Goal: Task Accomplishment & Management: Manage account settings

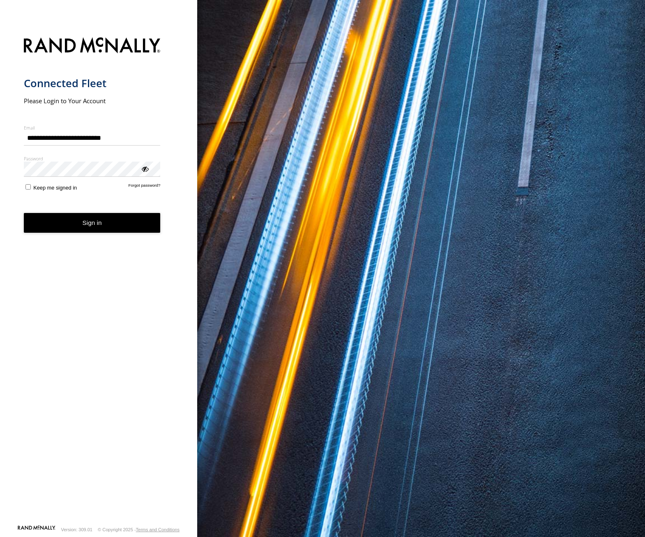
type input "**********"
click at [72, 224] on button "Sign in" at bounding box center [92, 223] width 137 height 20
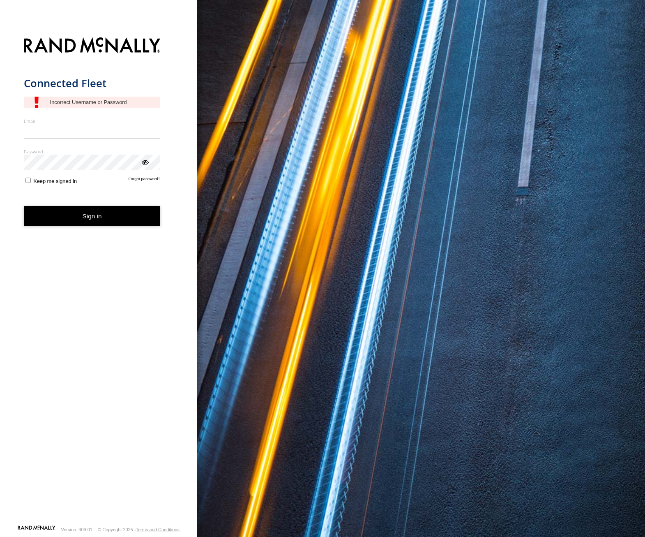
click at [139, 188] on form "Connected Fleet Email Enter a valid login email address eg. me@email.com Passwo…" at bounding box center [99, 278] width 150 height 492
click at [143, 179] on link "Forgot password?" at bounding box center [145, 180] width 32 height 8
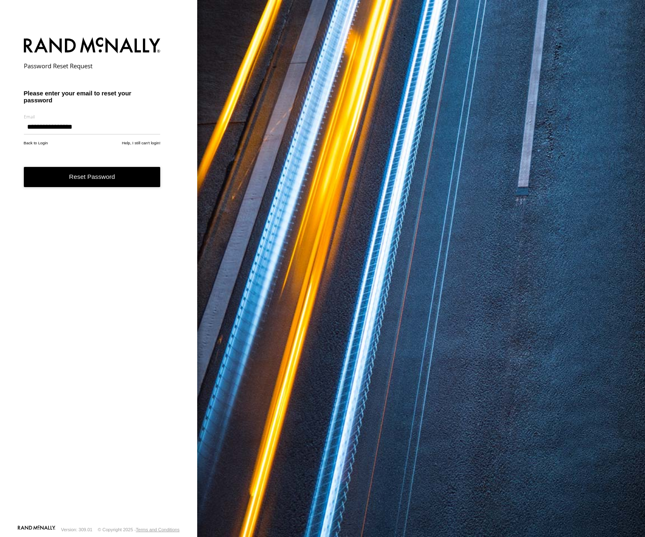
type input "**********"
click at [107, 176] on button "Reset Password" at bounding box center [92, 177] width 137 height 20
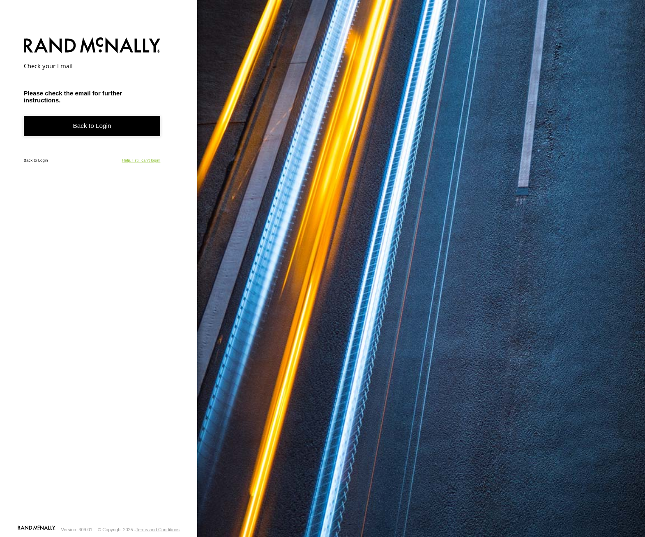
click at [138, 162] on link "Help, I still can't login!" at bounding box center [141, 160] width 39 height 5
click at [152, 75] on form "Check your Email Please check the email for further instructions. Back to Login…" at bounding box center [99, 278] width 150 height 492
click at [35, 159] on link "Back to Login" at bounding box center [36, 160] width 24 height 5
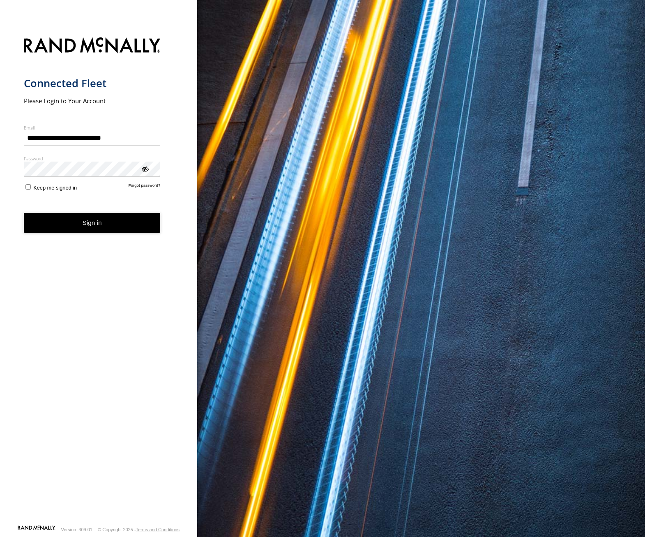
type input "**********"
click at [88, 221] on button "Sign in" at bounding box center [92, 223] width 137 height 20
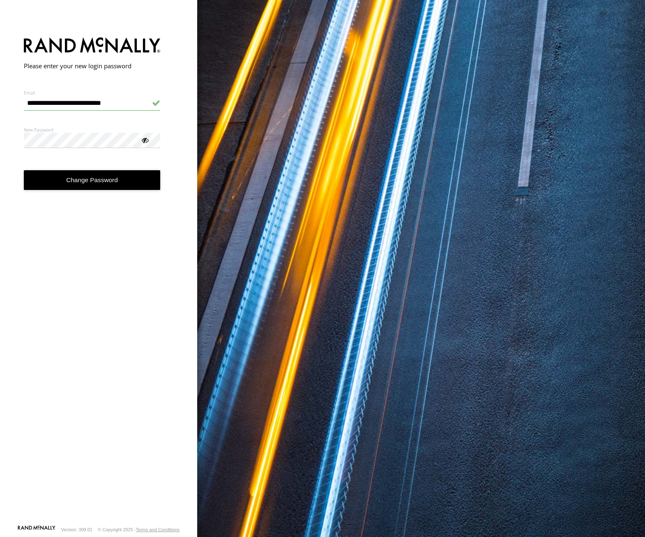
click at [84, 185] on button "Change Password" at bounding box center [92, 180] width 137 height 20
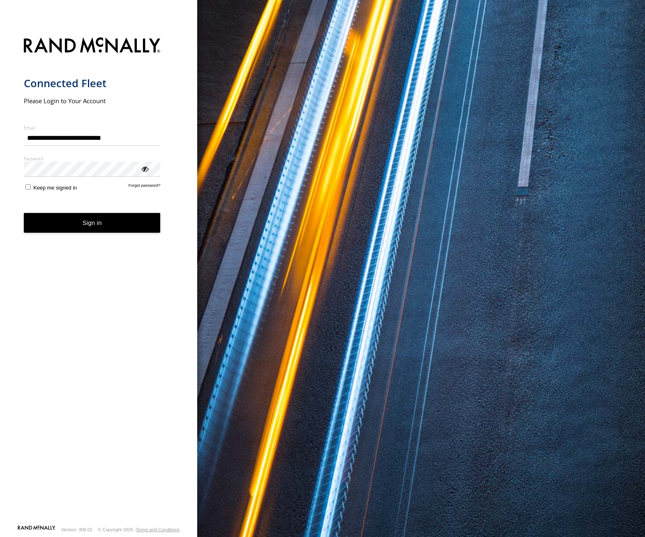
type input "**********"
click at [95, 223] on button "Sign in" at bounding box center [92, 223] width 137 height 20
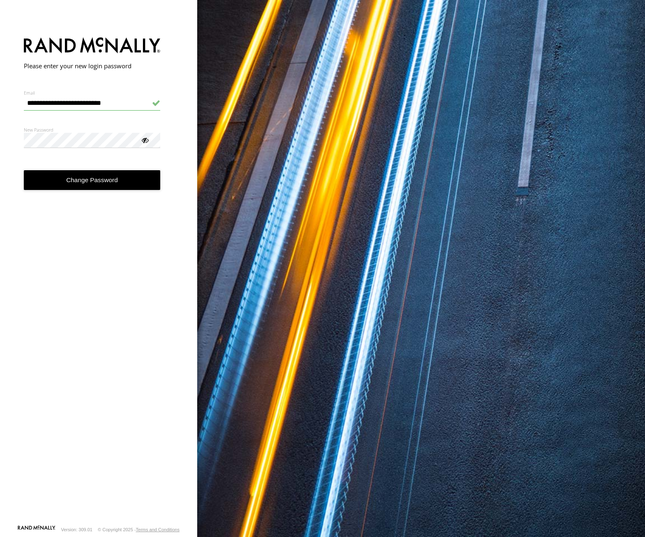
click at [85, 180] on button "Change Password" at bounding box center [92, 180] width 137 height 20
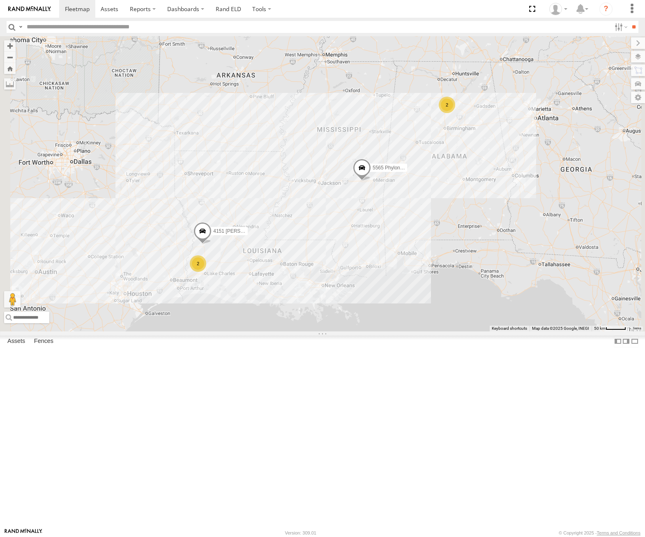
click at [0, 0] on div "4737 [PERSON_NAME]" at bounding box center [0, 0] width 0 height 0
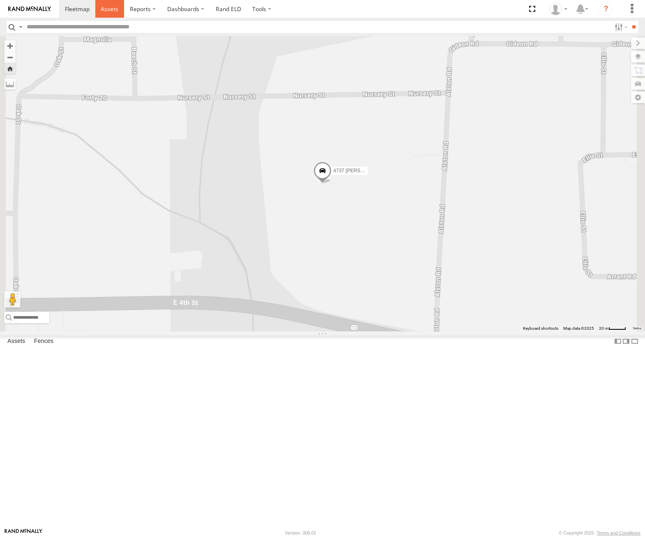
click at [115, 15] on link at bounding box center [109, 9] width 29 height 18
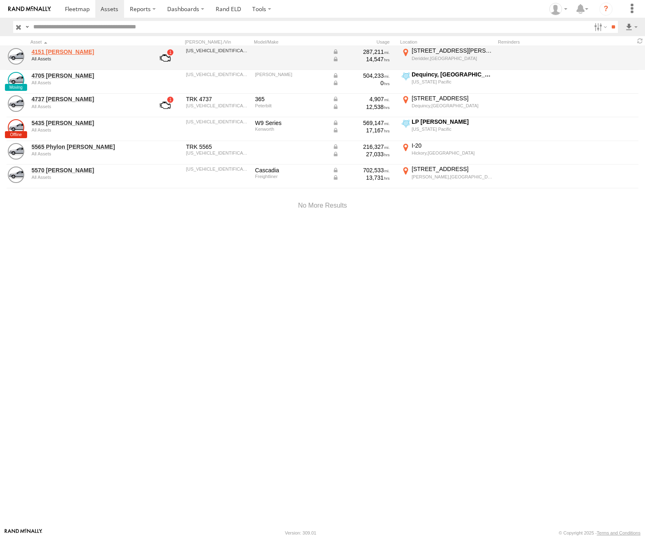
click at [59, 55] on link "4151 Christopher Robinson" at bounding box center [88, 51] width 113 height 7
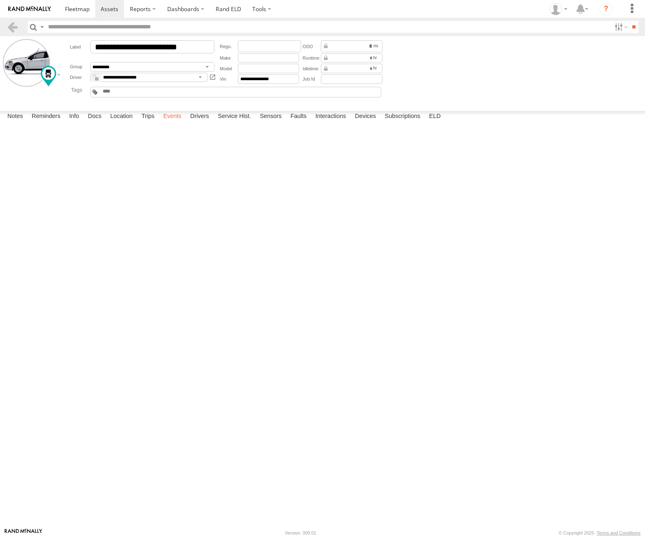
click at [170, 122] on label "Events" at bounding box center [172, 117] width 26 height 12
click at [434, 122] on label "ELD" at bounding box center [435, 117] width 20 height 12
type input "**********"
click at [10, 122] on label "Notes" at bounding box center [15, 117] width 24 height 12
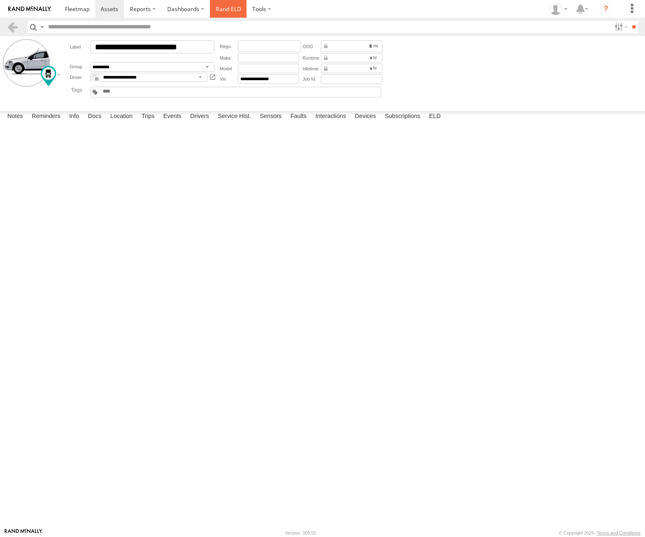
click at [223, 9] on link "Rand ELD" at bounding box center [228, 9] width 37 height 18
click at [221, 10] on link "Rand ELD" at bounding box center [228, 9] width 37 height 18
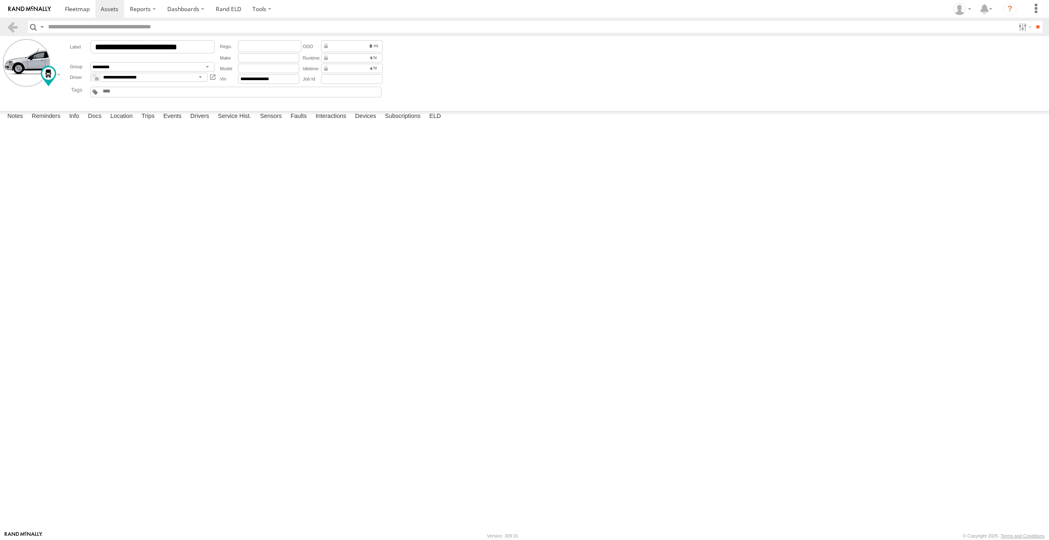
click at [0, 0] on div "Date/Time Type Note Status" at bounding box center [0, 0] width 0 height 0
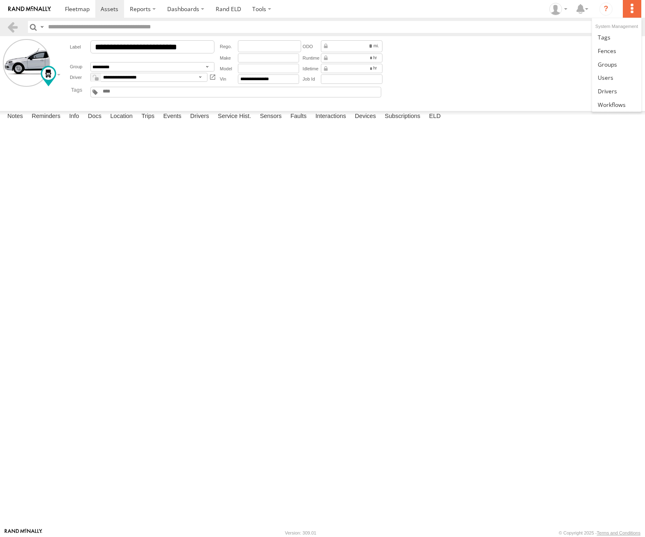
click at [630, 11] on label at bounding box center [632, 9] width 18 height 18
click at [548, 6] on div at bounding box center [559, 9] width 24 height 12
click at [474, 9] on section at bounding box center [351, 9] width 584 height 18
